Goal: Transaction & Acquisition: Purchase product/service

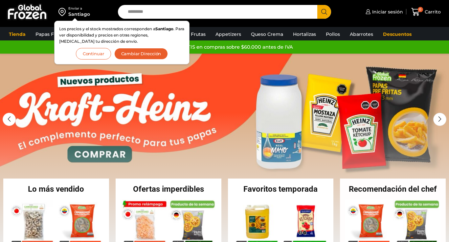
click at [90, 51] on button "Continuar" at bounding box center [93, 54] width 35 height 12
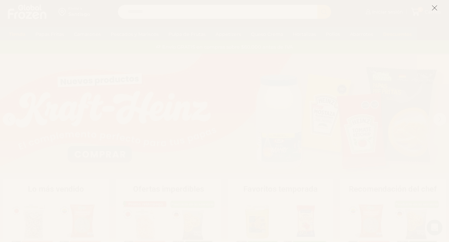
click at [437, 8] on icon at bounding box center [435, 8] width 6 height 6
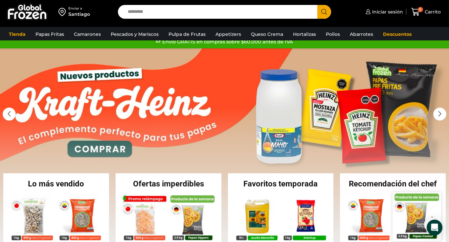
scroll to position [15, 0]
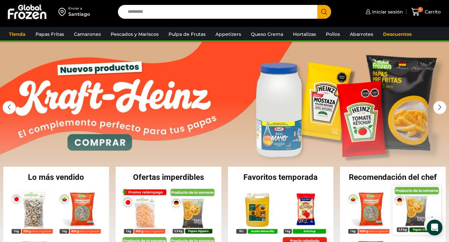
click at [411, 201] on img at bounding box center [417, 210] width 48 height 48
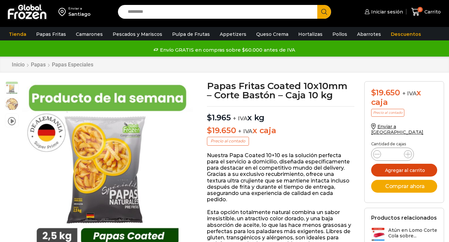
click at [386, 164] on button "Agregar al carrito" at bounding box center [404, 170] width 66 height 13
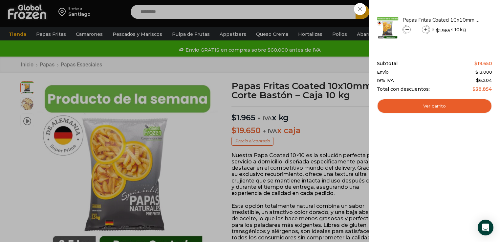
click at [449, 9] on div "1 Carrito 1 1 Shopping Cart *" at bounding box center [477, 11] width 33 height 15
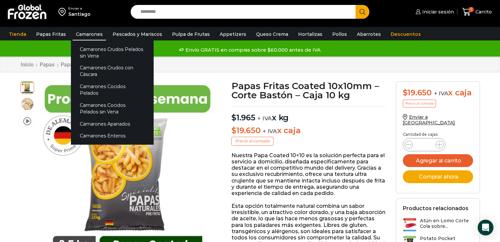
click at [79, 34] on link "Camarones" at bounding box center [90, 34] width 34 height 12
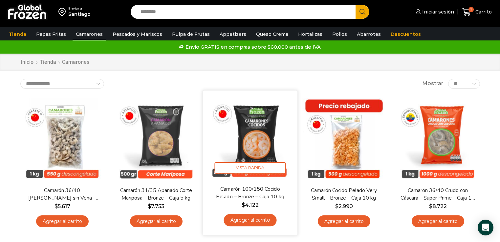
click at [253, 223] on link "Agregar al carrito" at bounding box center [250, 220] width 53 height 12
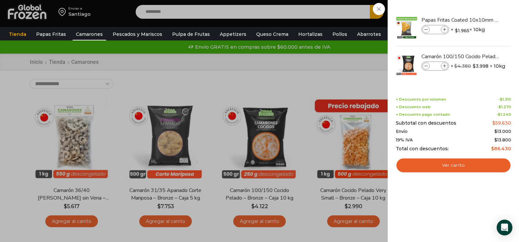
click at [480, 20] on div "2 Carrito 2 2 Shopping Cart *" at bounding box center [496, 11] width 33 height 15
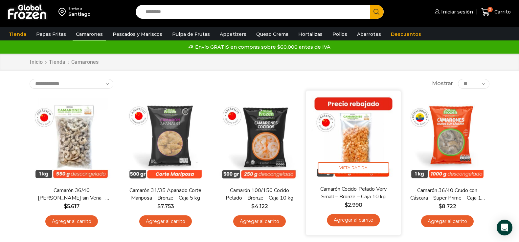
click at [365, 222] on link "Agregar al carrito" at bounding box center [353, 220] width 53 height 12
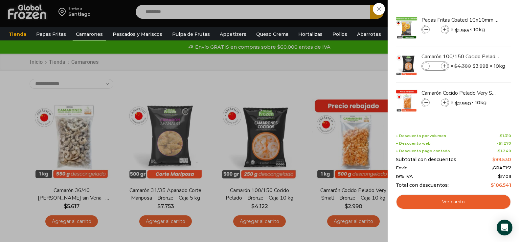
click at [480, 20] on div "3 Carrito 3 3 Shopping Cart *" at bounding box center [496, 11] width 33 height 15
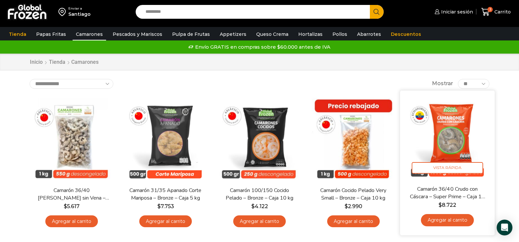
click at [464, 223] on link "Agregar al carrito" at bounding box center [447, 220] width 53 height 12
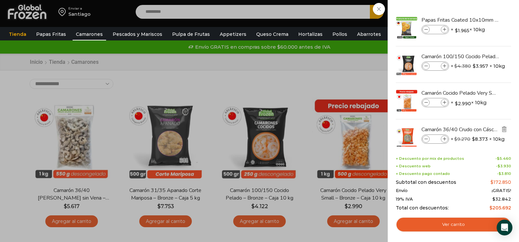
click at [500, 130] on img "Eliminar Camarón 36/40 Crudo con Cáscara - Super Prime - Caja 10 kg del carrito" at bounding box center [504, 129] width 6 height 6
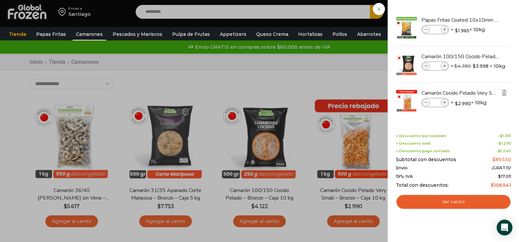
click at [500, 93] on img "Eliminar Camarón Cocido Pelado Very Small - Bronze - Caja 10 kg del carrito" at bounding box center [504, 93] width 6 height 6
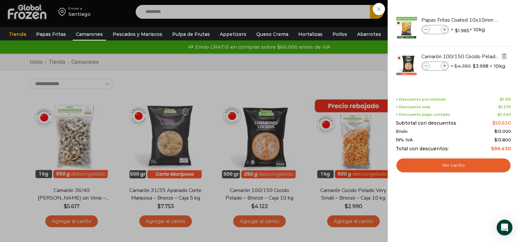
click at [500, 56] on icon "Eliminar Camarón 100/150 Cocido Pelado - Bronze - Caja 10 kg del carrito" at bounding box center [504, 56] width 7 height 7
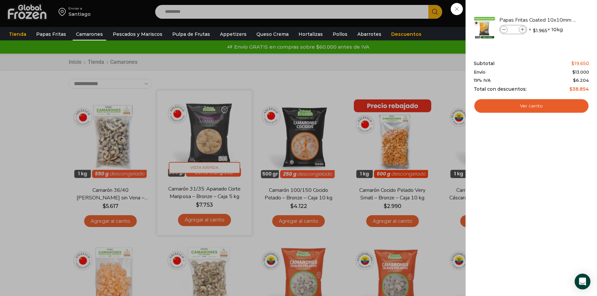
click at [500, 20] on div "1 Carrito 1 1 Shopping Cart" at bounding box center [573, 11] width 33 height 15
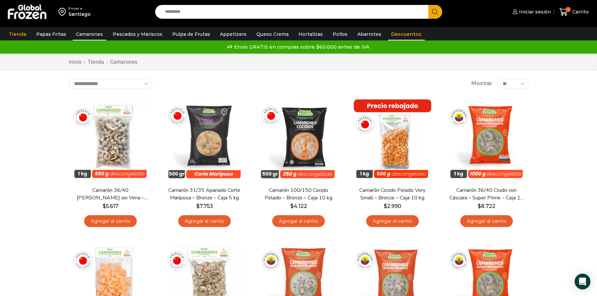
click at [401, 32] on link "Descuentos" at bounding box center [406, 34] width 37 height 12
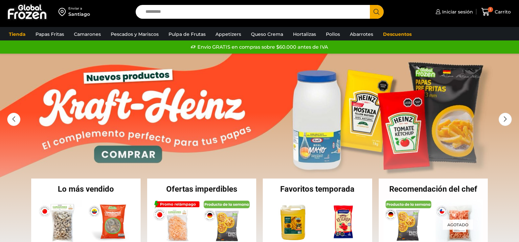
click at [150, 13] on input "Search input" at bounding box center [254, 12] width 224 height 14
type input "******"
click at [370, 5] on button "Search" at bounding box center [377, 12] width 14 height 14
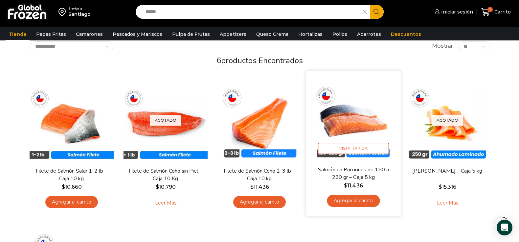
scroll to position [39, 0]
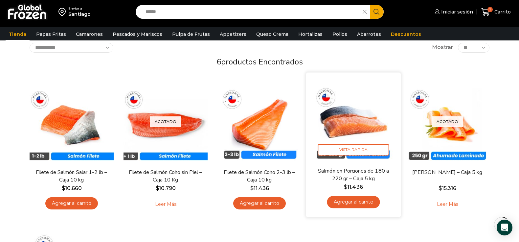
click at [353, 108] on img at bounding box center [353, 120] width 85 height 85
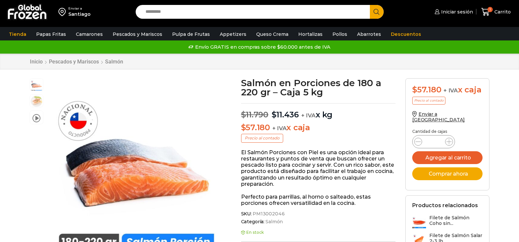
scroll to position [0, 0]
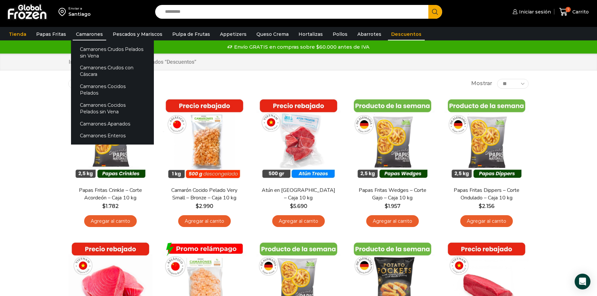
click at [90, 34] on link "Camarones" at bounding box center [90, 34] width 34 height 12
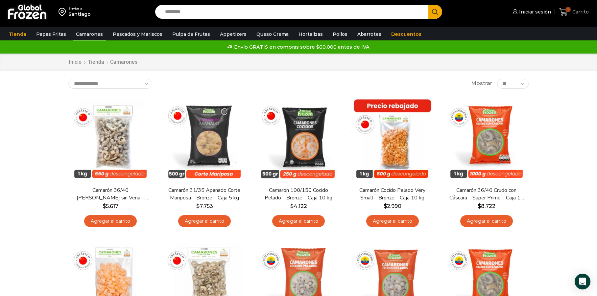
click at [566, 13] on icon at bounding box center [563, 12] width 9 height 9
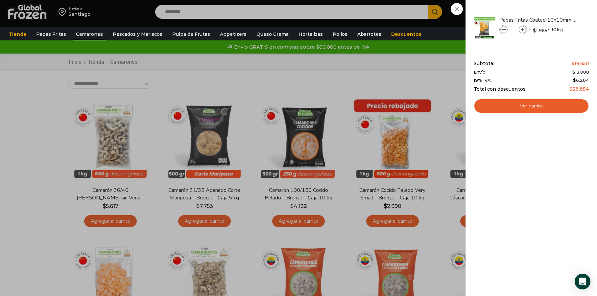
click at [557, 20] on div "1 [GEOGRAPHIC_DATA] 1 1 Shopping Cart * $" at bounding box center [573, 11] width 33 height 15
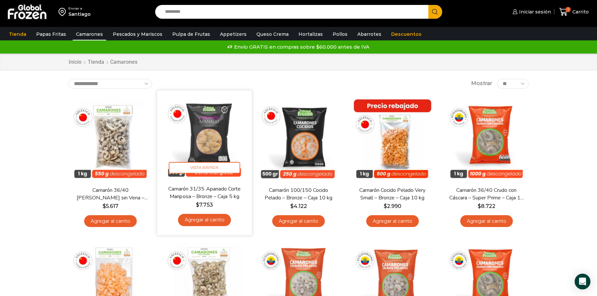
click at [218, 218] on link "Agregar al carrito" at bounding box center [204, 220] width 53 height 12
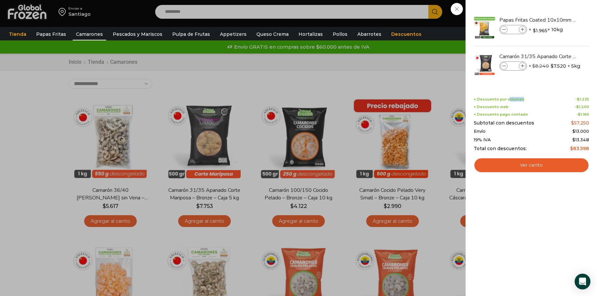
drag, startPoint x: 508, startPoint y: 99, endPoint x: 527, endPoint y: 99, distance: 19.4
click at [527, 99] on div "+ Descuento por volumen - $ 1.235" at bounding box center [530, 99] width 115 height 4
drag, startPoint x: 498, startPoint y: 107, endPoint x: 515, endPoint y: 109, distance: 16.2
click at [515, 109] on div "+ Descuento por volumen - $ 1.235 + Descuento web - $ 1.200 + Descuento pago co…" at bounding box center [530, 124] width 115 height 54
click at [504, 115] on span "+ Descuento pago contado" at bounding box center [500, 114] width 54 height 4
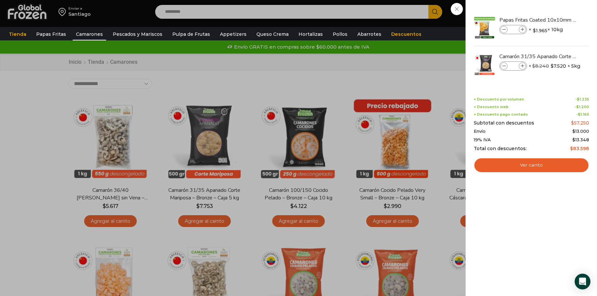
click at [496, 114] on span "+ Descuento pago contado" at bounding box center [500, 114] width 54 height 4
drag, startPoint x: 474, startPoint y: 115, endPoint x: 544, endPoint y: 117, distance: 69.4
click at [543, 117] on div "+ Descuento por volumen - $ 1.235 + Descuento web - $ 1.200 + Descuento pago co…" at bounding box center [530, 124] width 115 height 54
click at [557, 20] on div "2 Carrito 2 2 Shopping Cart *" at bounding box center [573, 11] width 33 height 15
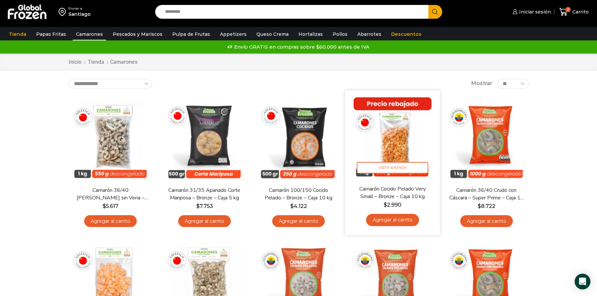
click at [388, 218] on link "Agregar al carrito" at bounding box center [392, 220] width 53 height 12
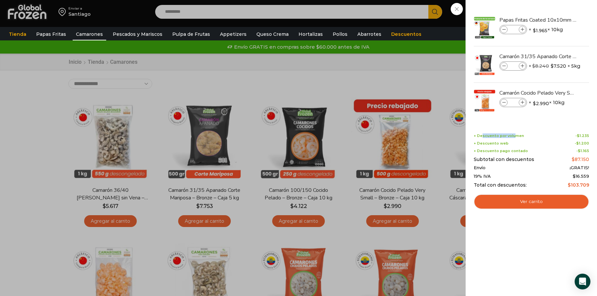
drag, startPoint x: 482, startPoint y: 137, endPoint x: 514, endPoint y: 136, distance: 31.9
click at [514, 136] on span "+ Descuento por volumen" at bounding box center [498, 136] width 50 height 4
drag, startPoint x: 324, startPoint y: 91, endPoint x: 334, endPoint y: 91, distance: 9.9
click at [557, 20] on div "3 Carrito 3 3 Shopping Cart *" at bounding box center [573, 11] width 33 height 15
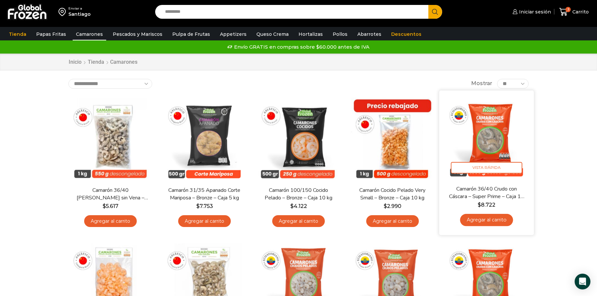
click at [481, 221] on link "Agregar al carrito" at bounding box center [486, 220] width 53 height 12
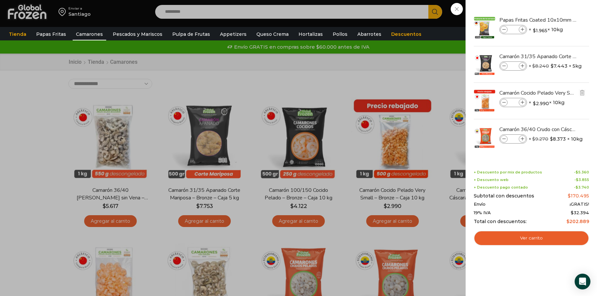
click at [504, 103] on icon at bounding box center [504, 103] width 4 height 4
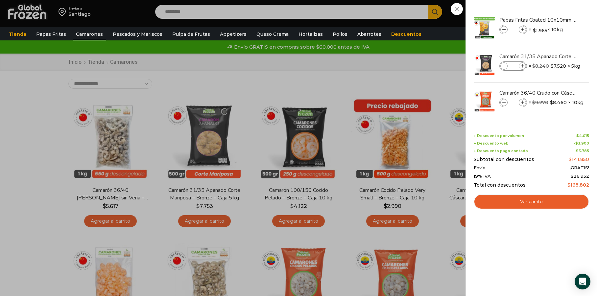
click at [557, 20] on div "3 Carrito 3 3 Shopping Cart" at bounding box center [573, 11] width 33 height 15
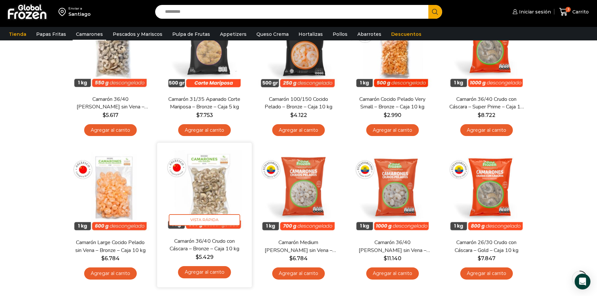
scroll to position [96, 0]
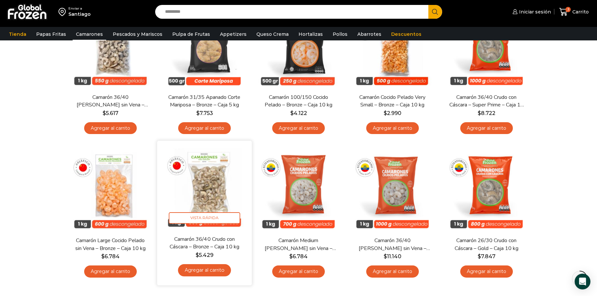
click at [209, 270] on link "Agregar al carrito" at bounding box center [204, 270] width 53 height 12
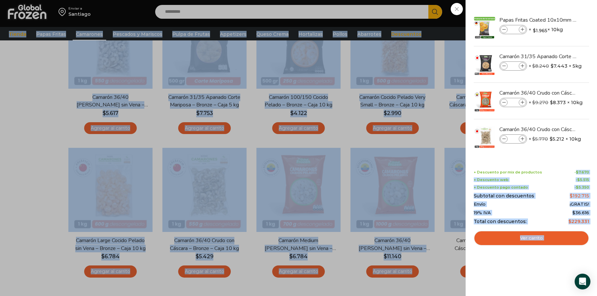
drag, startPoint x: 577, startPoint y: 172, endPoint x: 599, endPoint y: 173, distance: 22.0
click at [578, 170] on span "$" at bounding box center [577, 172] width 3 height 5
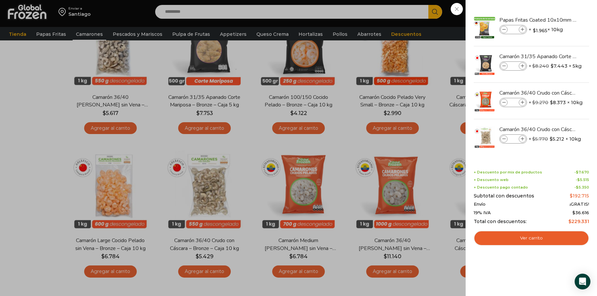
click at [557, 11] on div "4 Carrito 4 4 Shopping Cart *" at bounding box center [573, 11] width 33 height 15
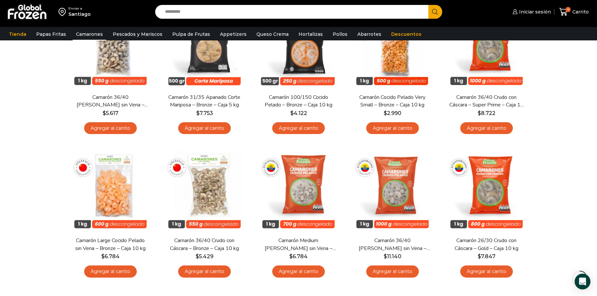
click at [19, 6] on img at bounding box center [27, 11] width 41 height 17
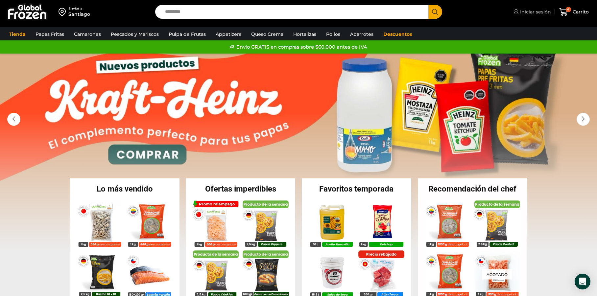
click at [523, 11] on span "Iniciar sesión" at bounding box center [534, 12] width 33 height 7
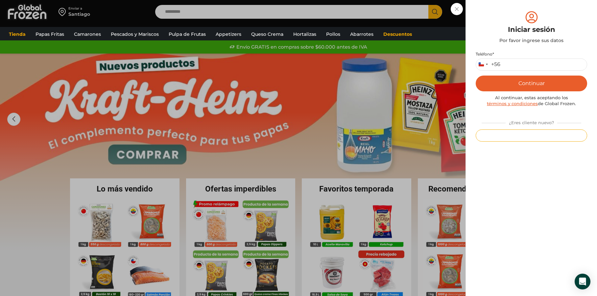
click at [535, 133] on button "Registrarse" at bounding box center [530, 135] width 111 height 12
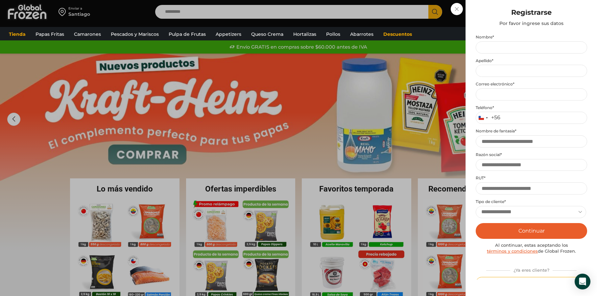
scroll to position [14, 0]
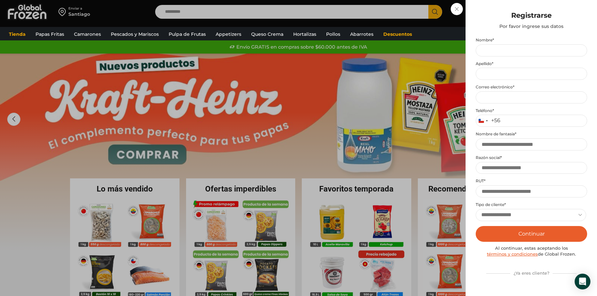
click at [512, 18] on div "Iniciar sesión Mi cuenta Login Register Iniciar sesión Por favor ingrese sus da…" at bounding box center [531, 11] width 39 height 13
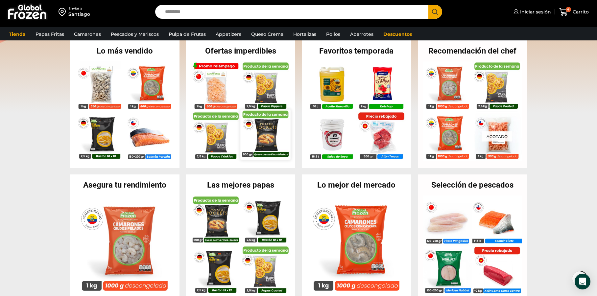
scroll to position [148, 0]
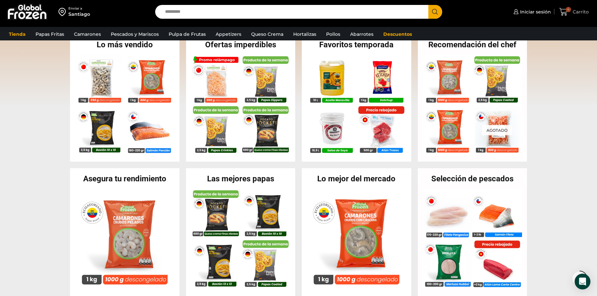
click at [564, 13] on icon at bounding box center [563, 12] width 9 height 8
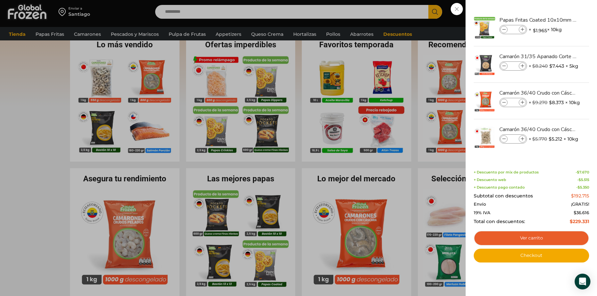
click at [557, 20] on div "4 [GEOGRAPHIC_DATA] 4 4 Shopping Cart * $" at bounding box center [573, 11] width 33 height 15
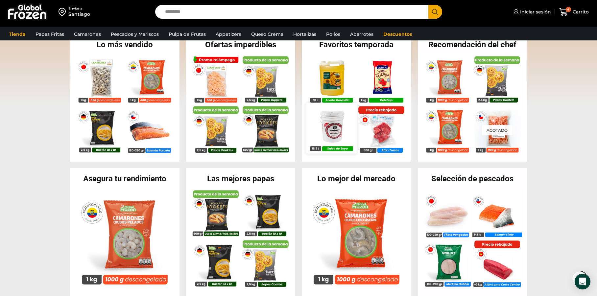
click at [343, 135] on img at bounding box center [331, 128] width 50 height 50
click at [336, 121] on img at bounding box center [331, 128] width 50 height 50
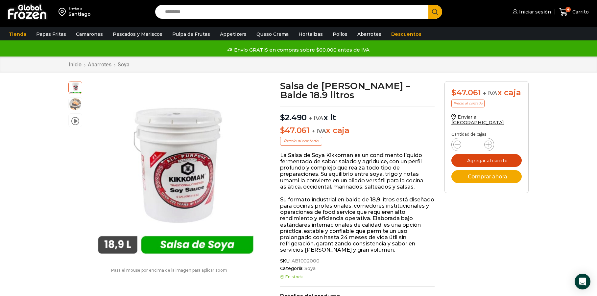
click at [489, 154] on button "Agregar al carrito" at bounding box center [486, 160] width 70 height 13
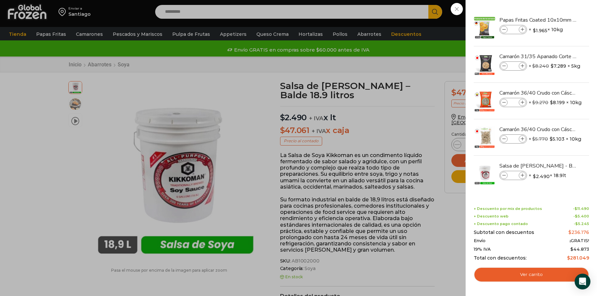
click at [557, 20] on div "5 Carrito 5 5 Shopping Cart *" at bounding box center [573, 11] width 33 height 15
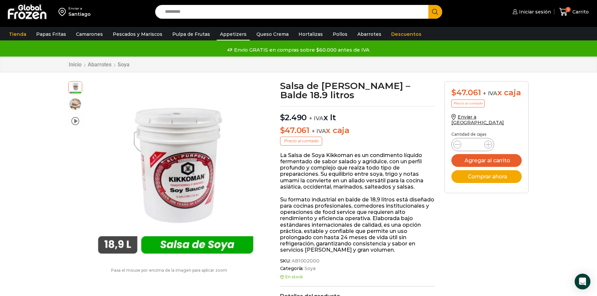
click at [227, 37] on link "Appetizers" at bounding box center [233, 34] width 33 height 12
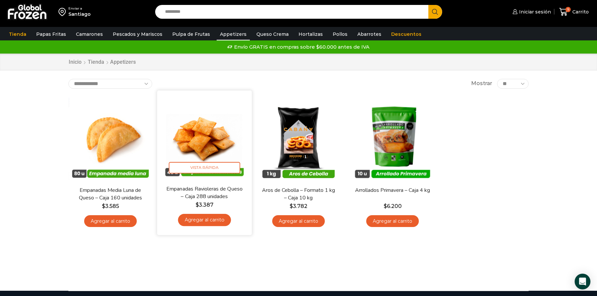
click at [208, 226] on link "Agregar al carrito" at bounding box center [204, 220] width 53 height 12
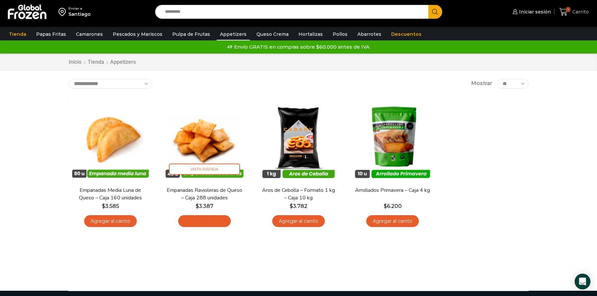
click at [564, 12] on icon at bounding box center [563, 12] width 9 height 9
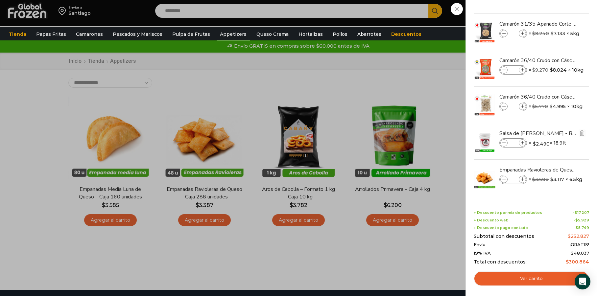
scroll to position [1, 0]
click at [557, 10] on div "6 [GEOGRAPHIC_DATA] 6 6 Shopping Cart *" at bounding box center [573, 10] width 33 height 15
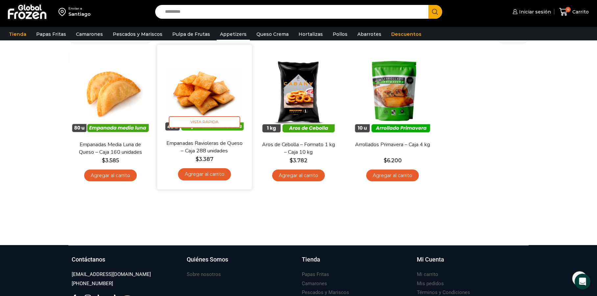
scroll to position [0, 0]
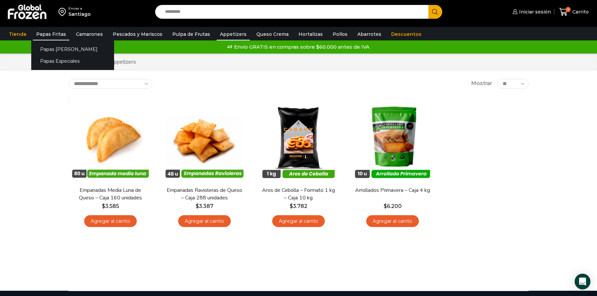
click at [41, 35] on link "Papas Fritas" at bounding box center [51, 34] width 36 height 12
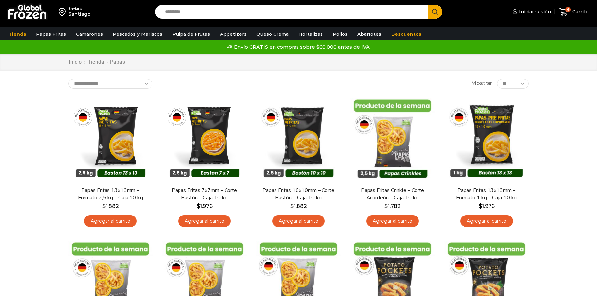
click at [16, 34] on link "Tienda" at bounding box center [18, 34] width 24 height 12
